Goal: Find specific page/section: Find specific page/section

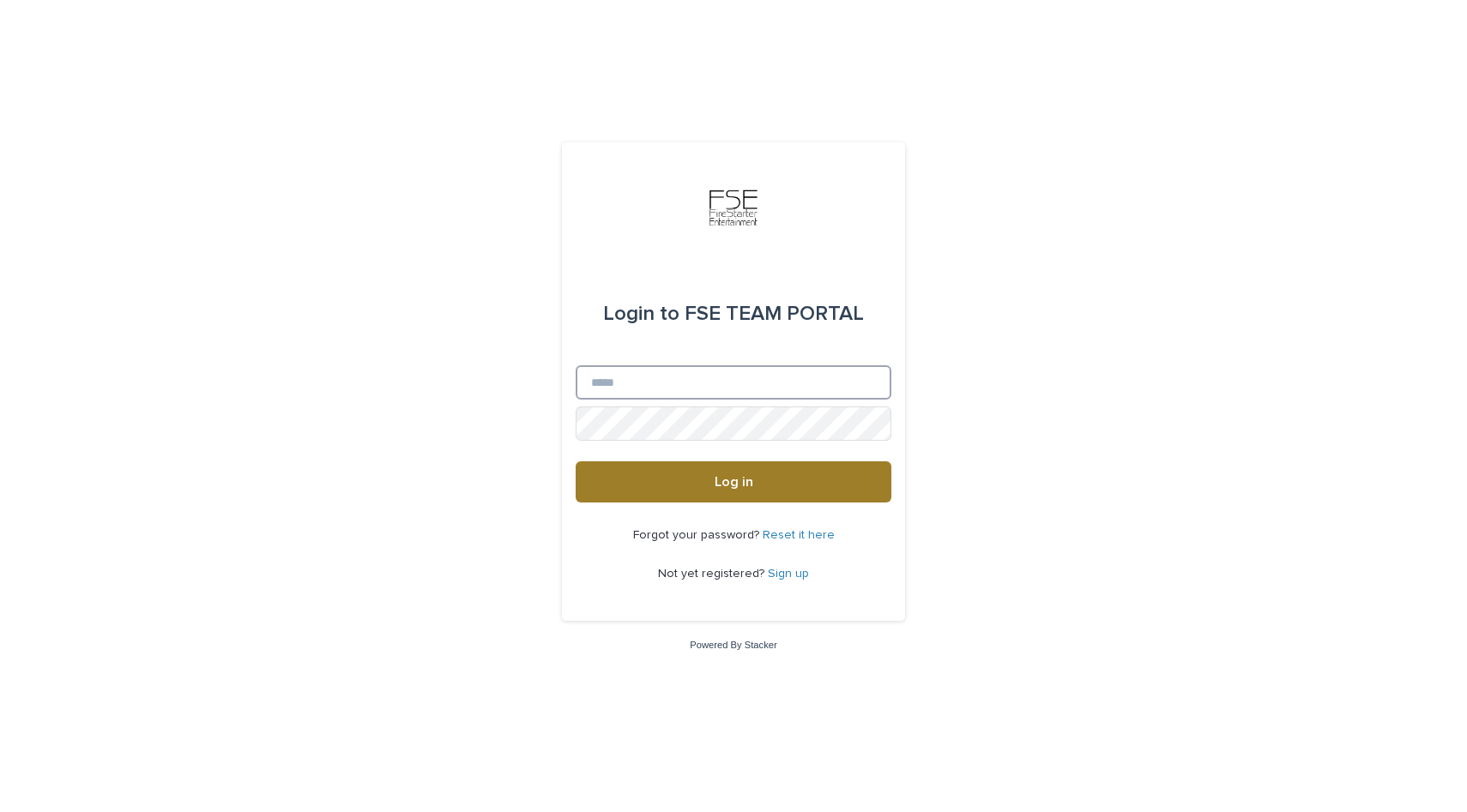
type input "**********"
click at [650, 500] on button "Log in" at bounding box center [733, 482] width 315 height 42
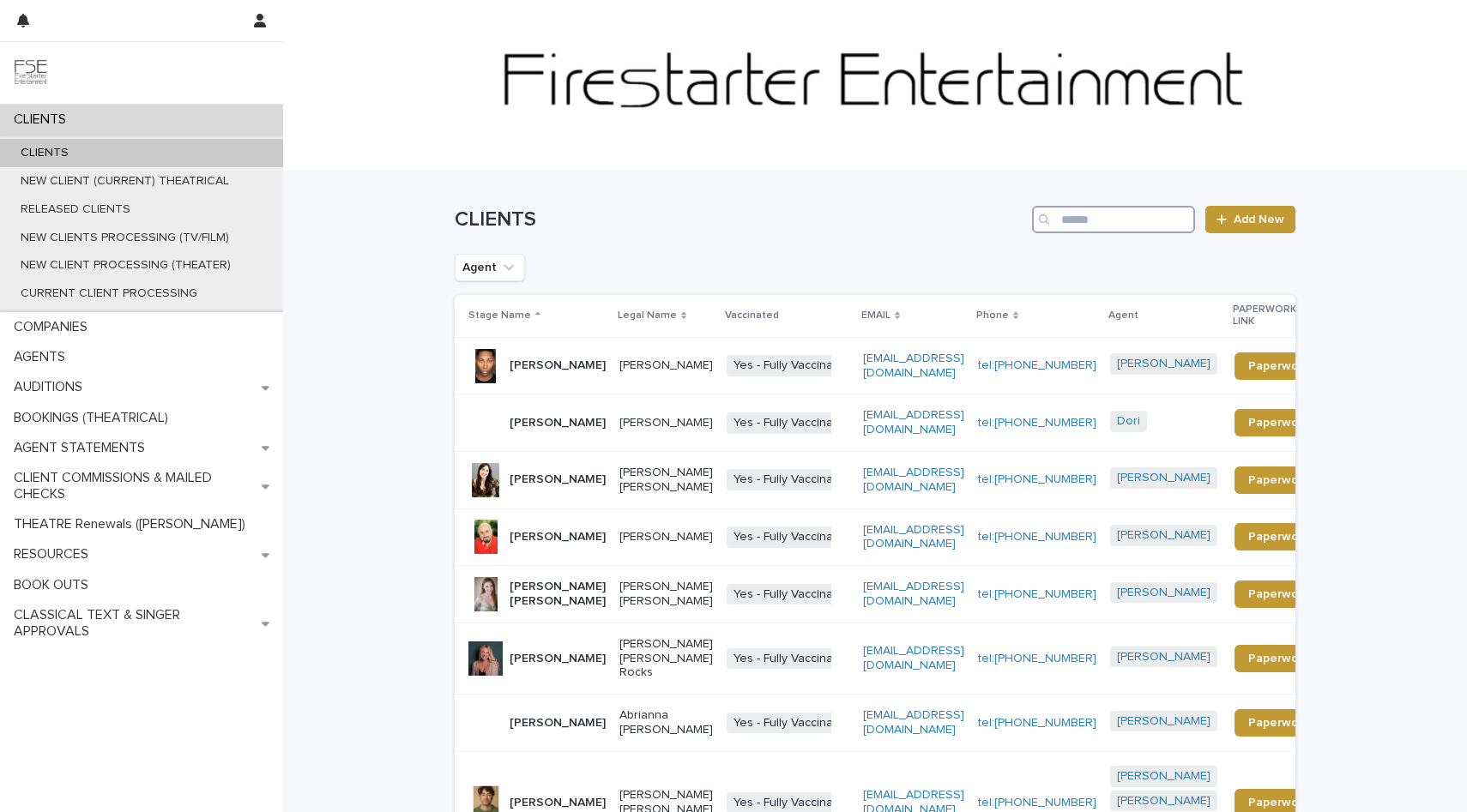
click at [1102, 223] on input "Search" at bounding box center [1113, 220] width 163 height 28
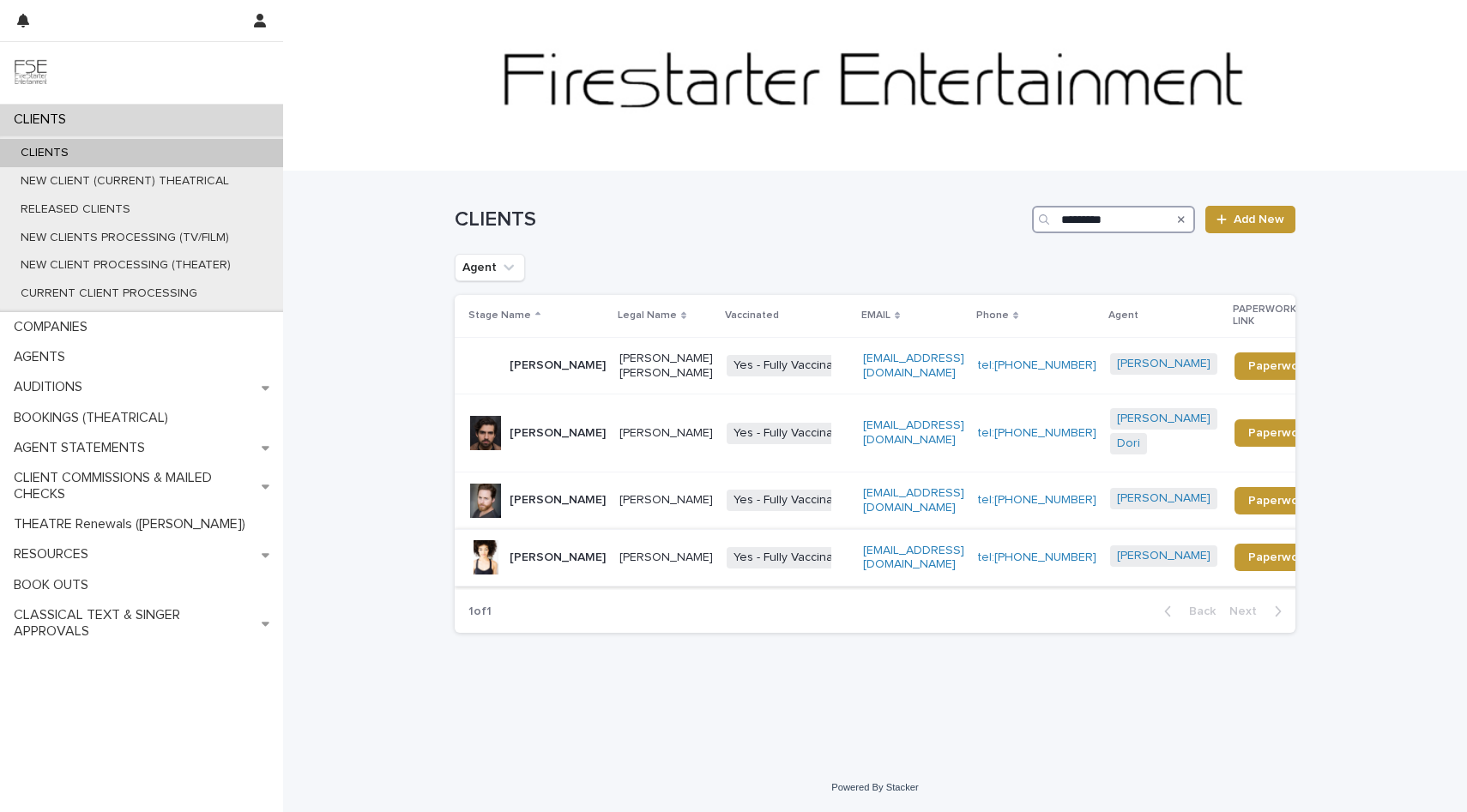
type input "*********"
click at [534, 557] on p "[PERSON_NAME]" at bounding box center [558, 558] width 96 height 15
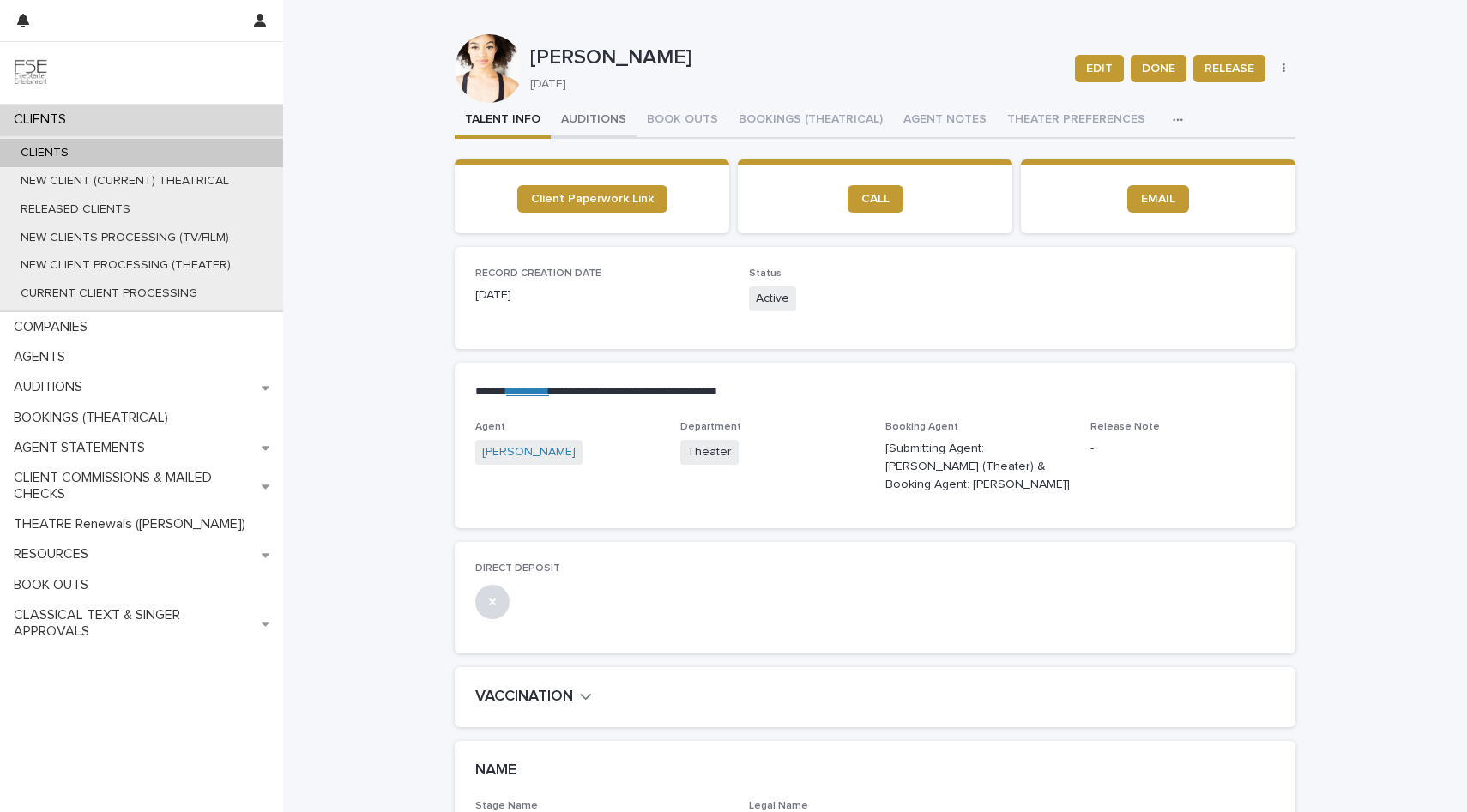
click at [595, 117] on button "AUDITIONS" at bounding box center [593, 120] width 86 height 36
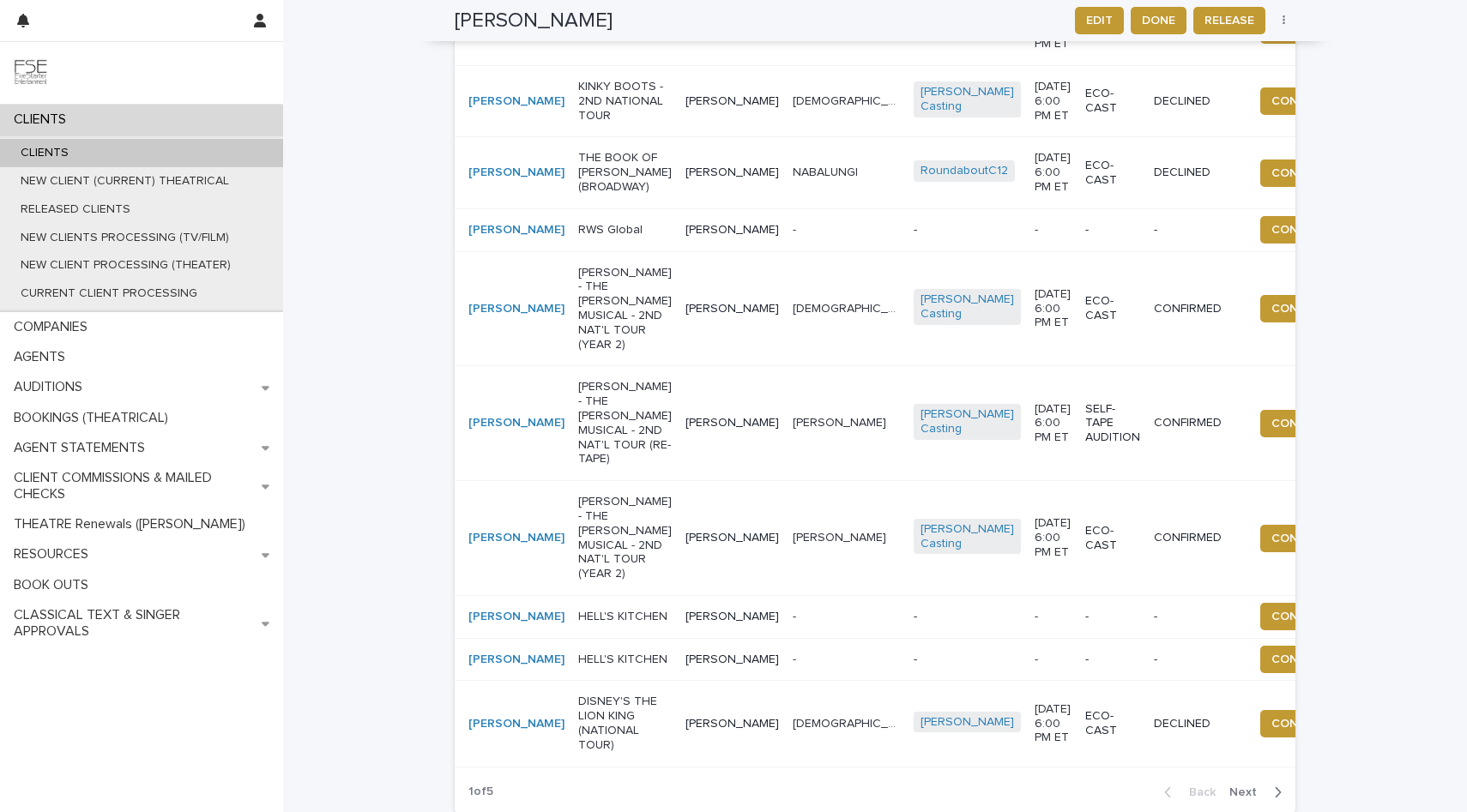
scroll to position [542, 0]
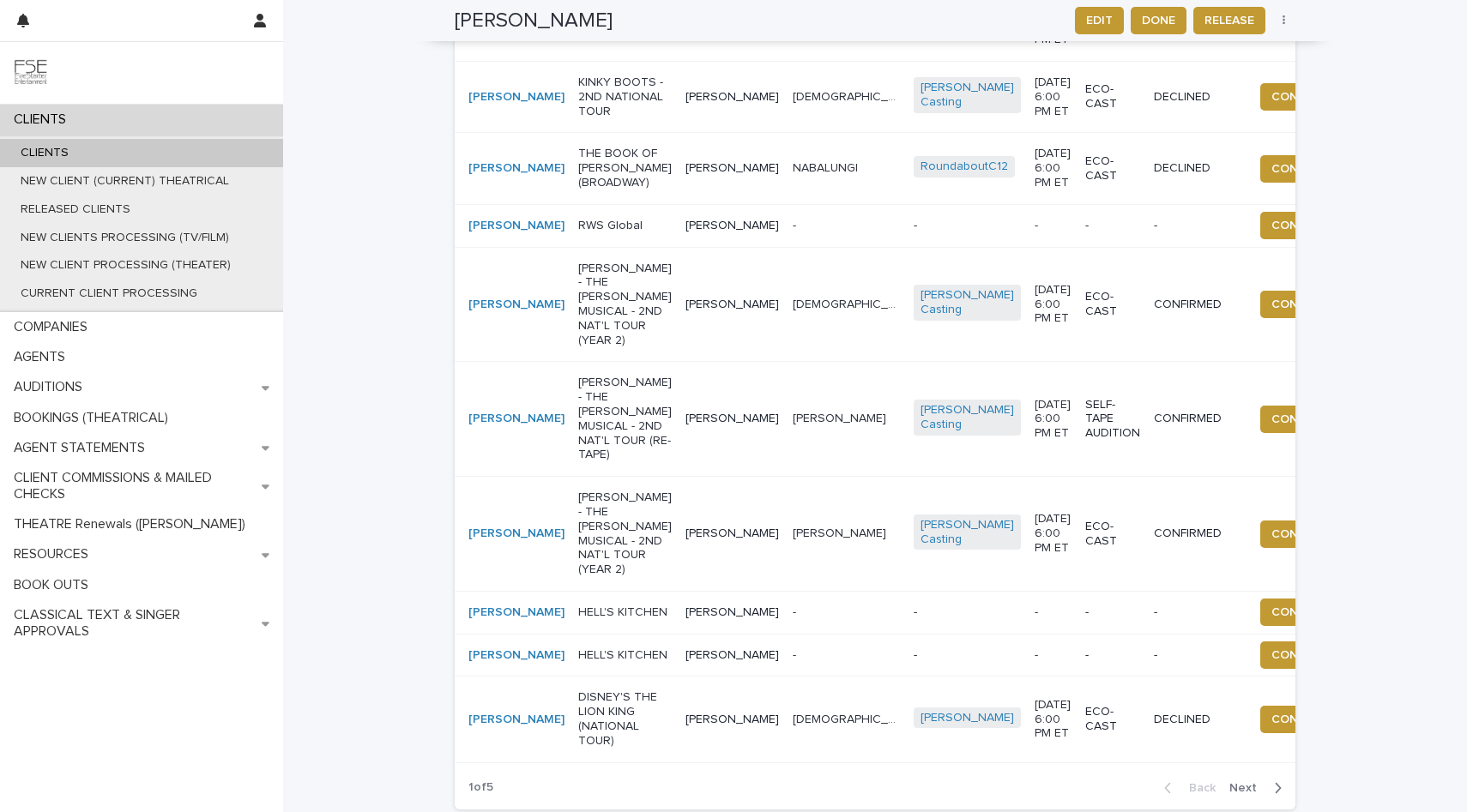
click at [612, 200] on td "THE BOOK OF [PERSON_NAME] (BROADWAY)" at bounding box center [625, 168] width 107 height 71
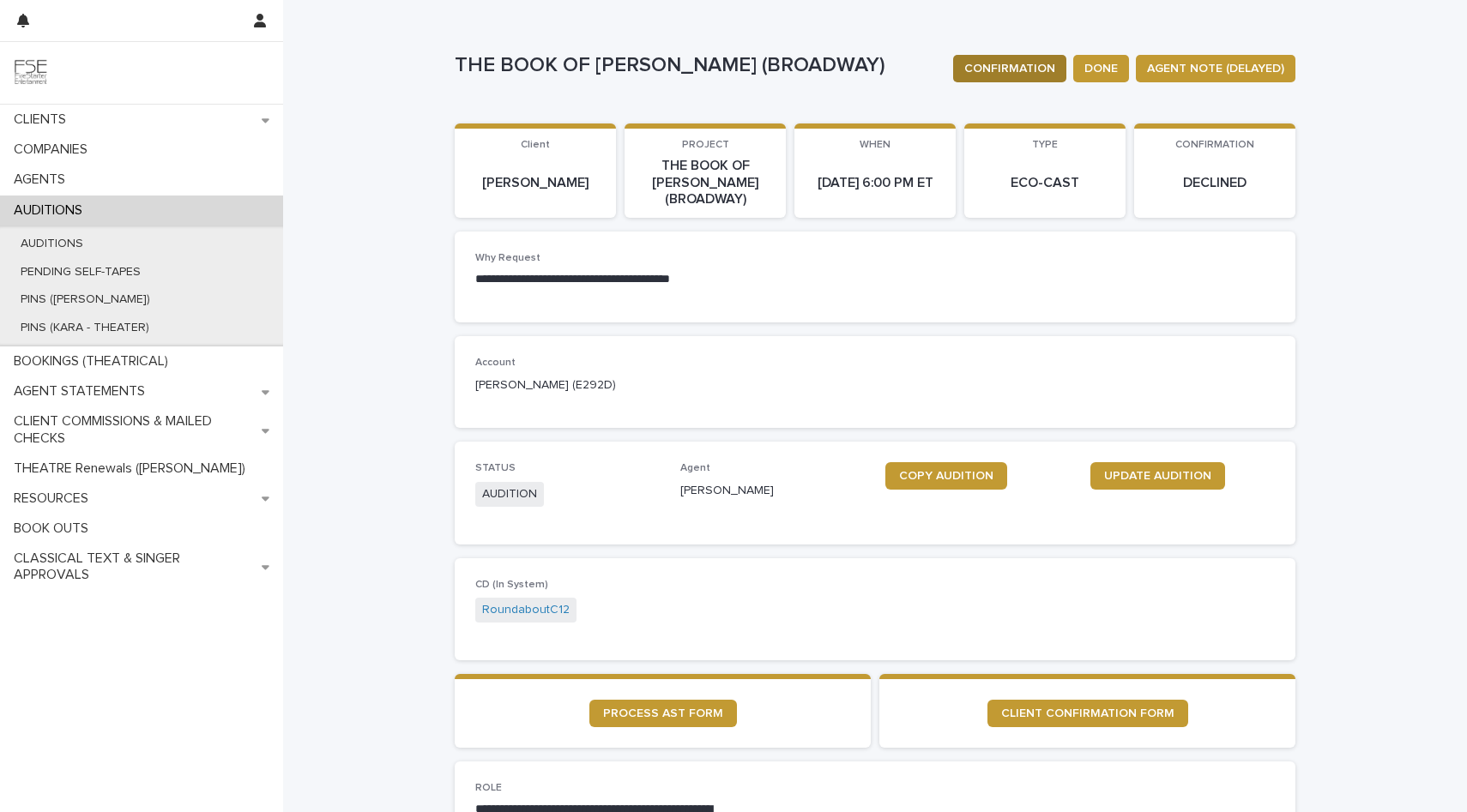
click at [1031, 59] on button "CONFIRMATION" at bounding box center [1009, 68] width 113 height 28
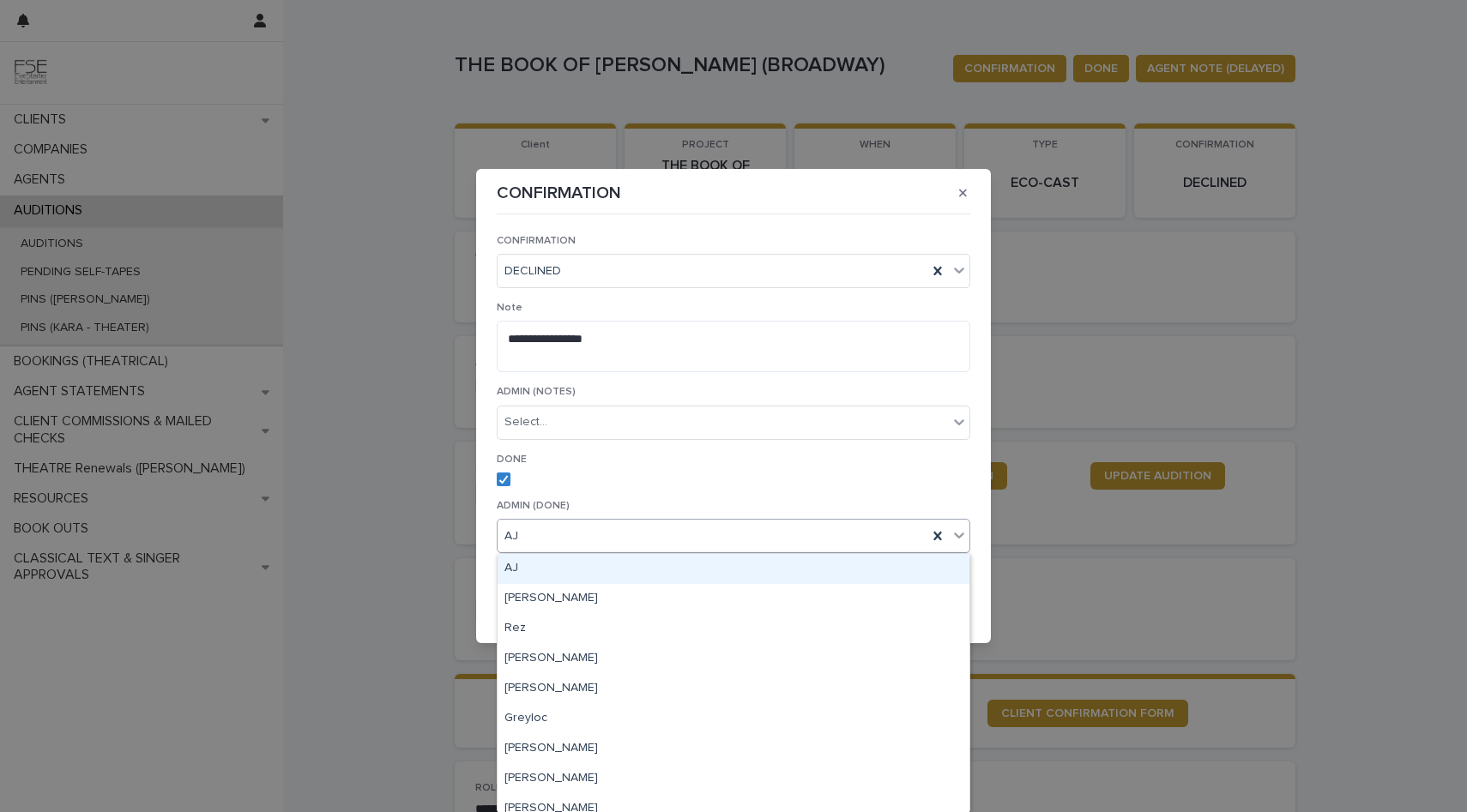
click at [961, 535] on icon at bounding box center [958, 535] width 18 height 18
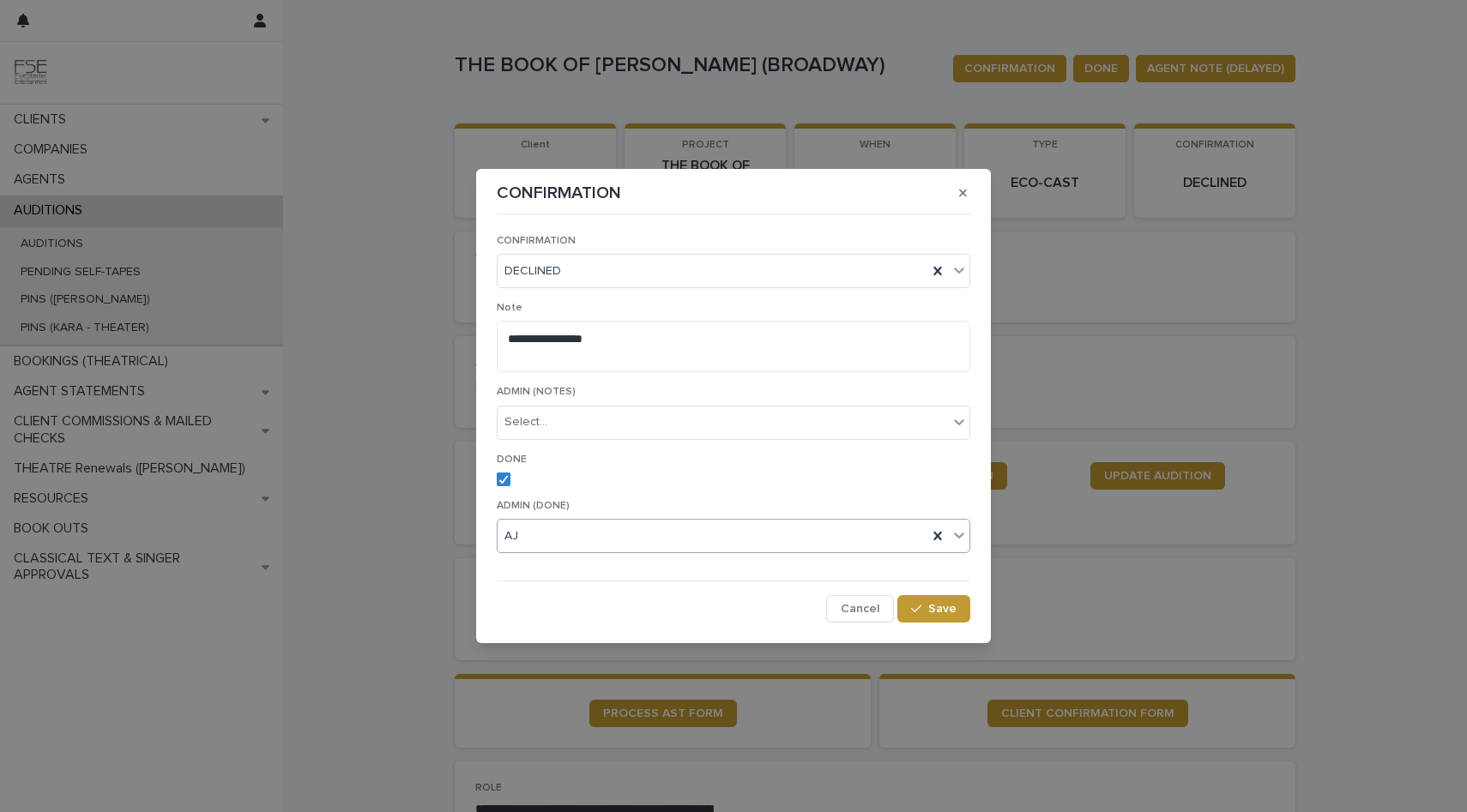
click at [961, 535] on icon at bounding box center [958, 535] width 18 height 18
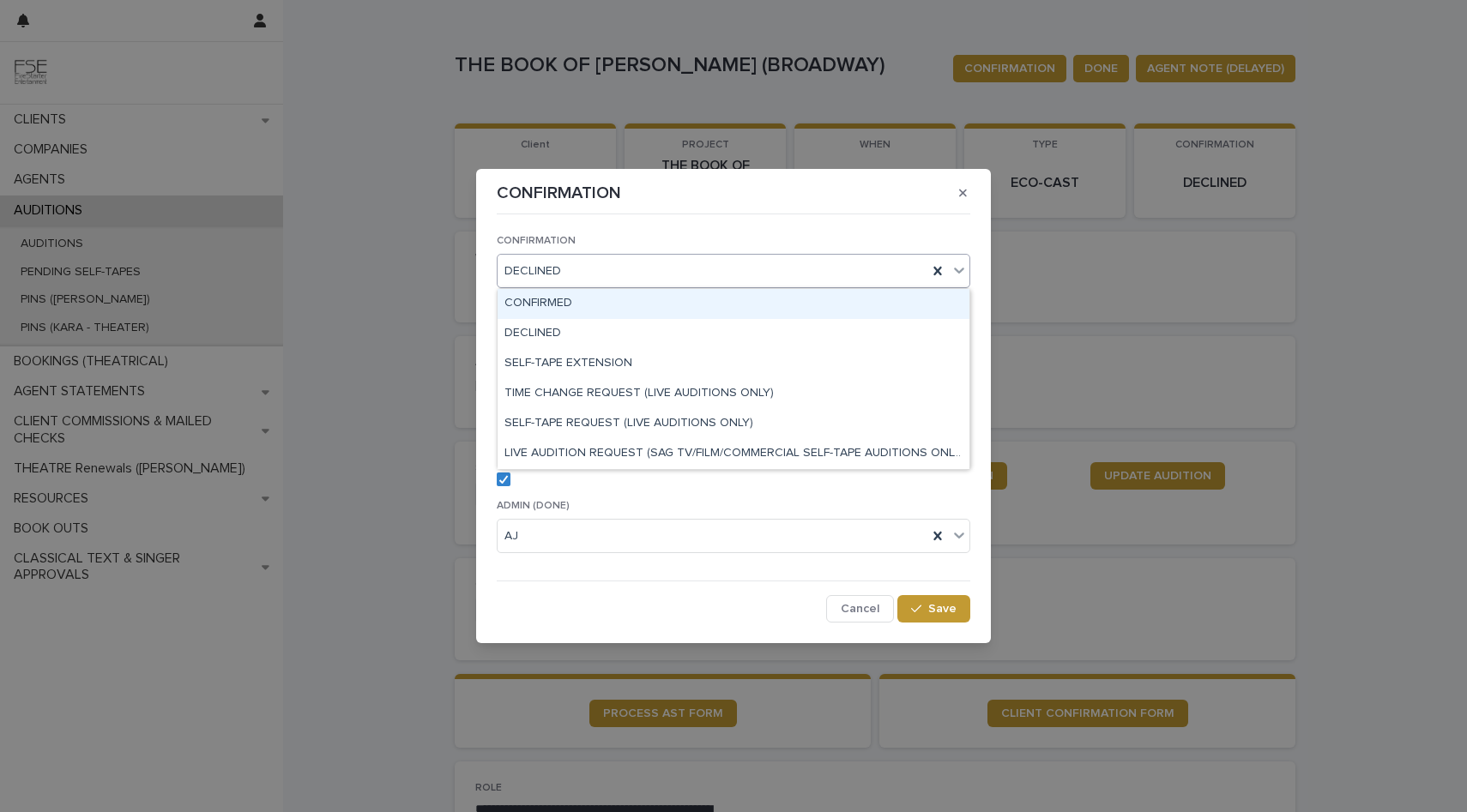
click at [958, 277] on icon at bounding box center [958, 270] width 18 height 18
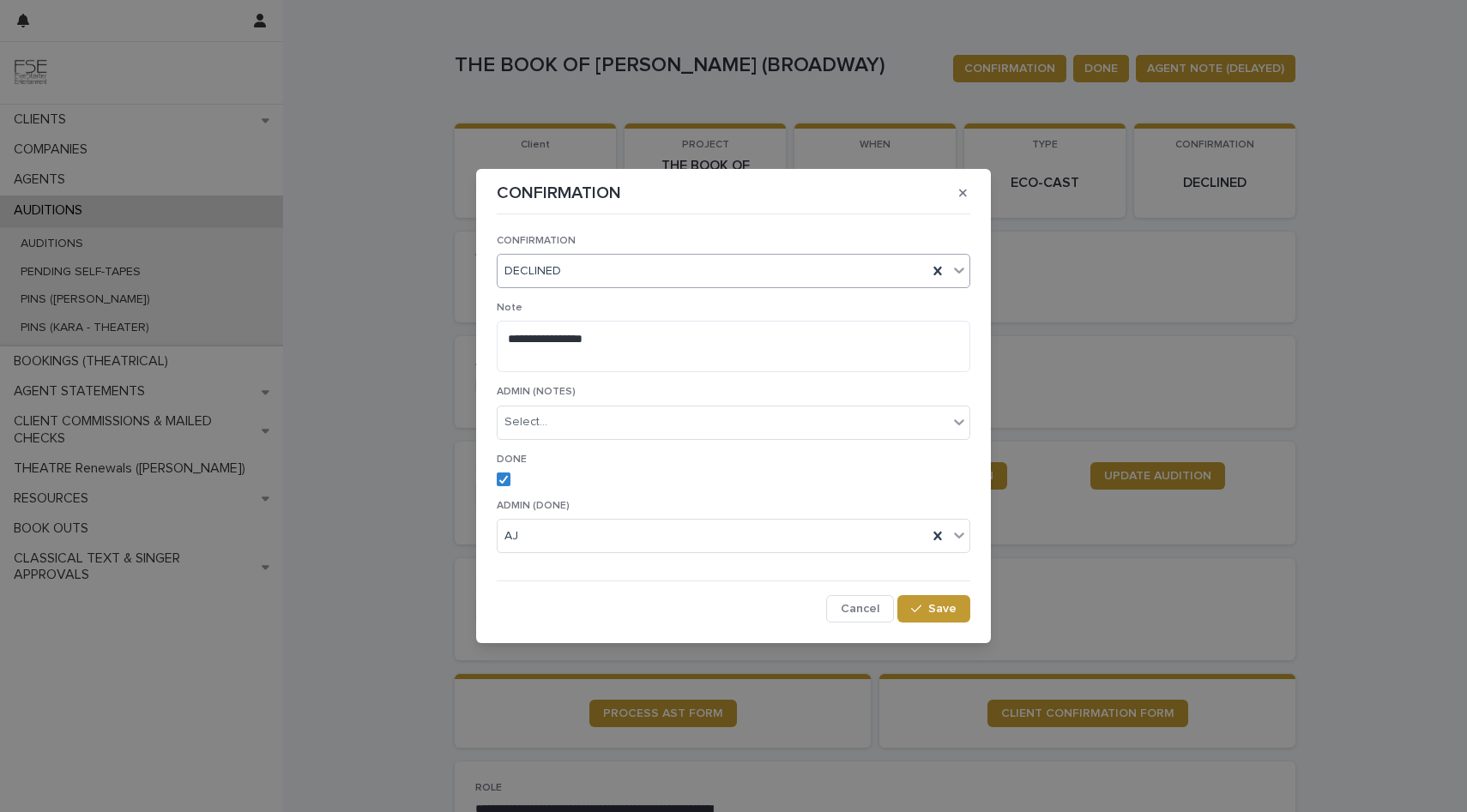
click at [959, 277] on icon at bounding box center [958, 270] width 18 height 18
click at [968, 197] on button "button" at bounding box center [963, 193] width 29 height 28
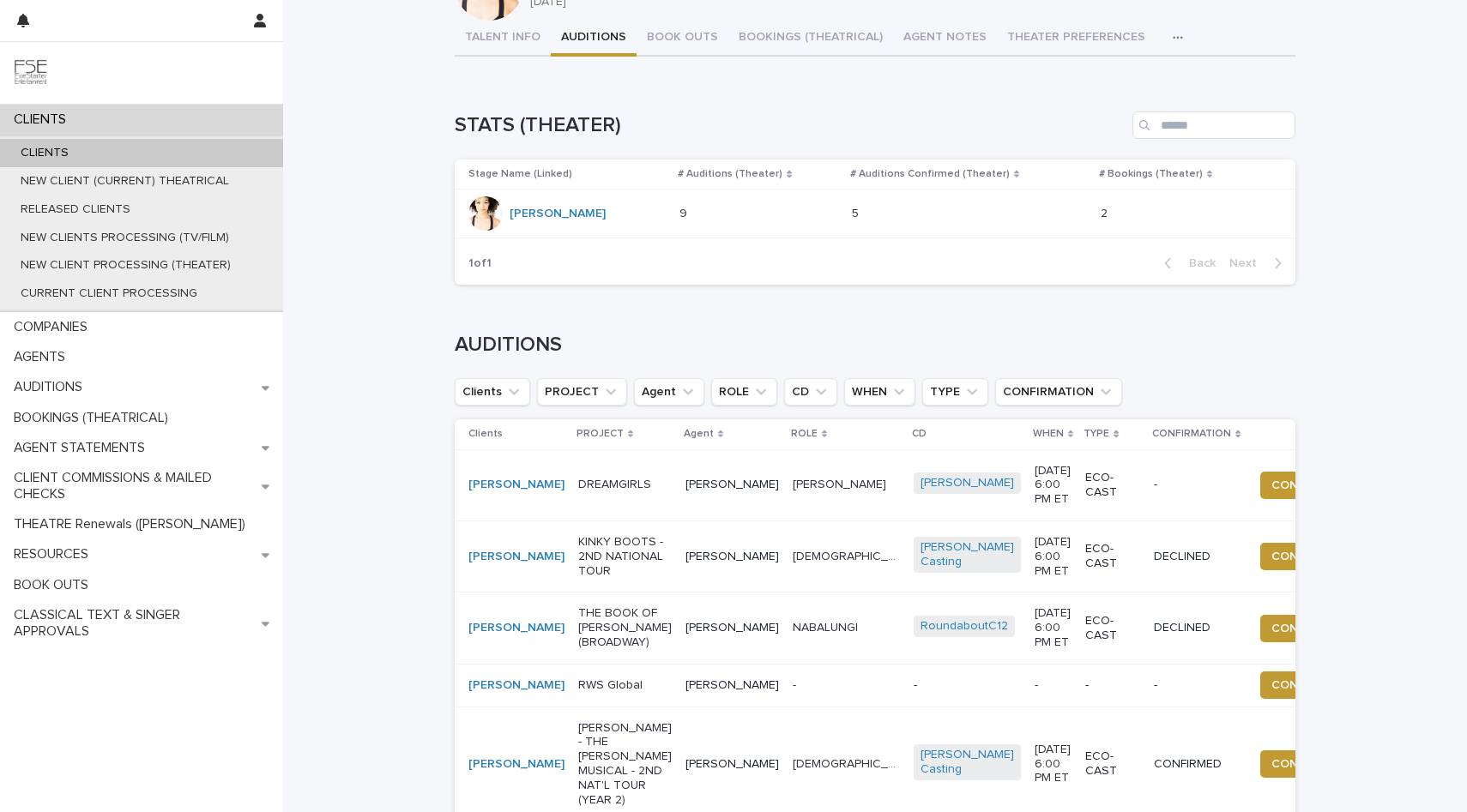
scroll to position [90, 0]
